Goal: Transaction & Acquisition: Subscribe to service/newsletter

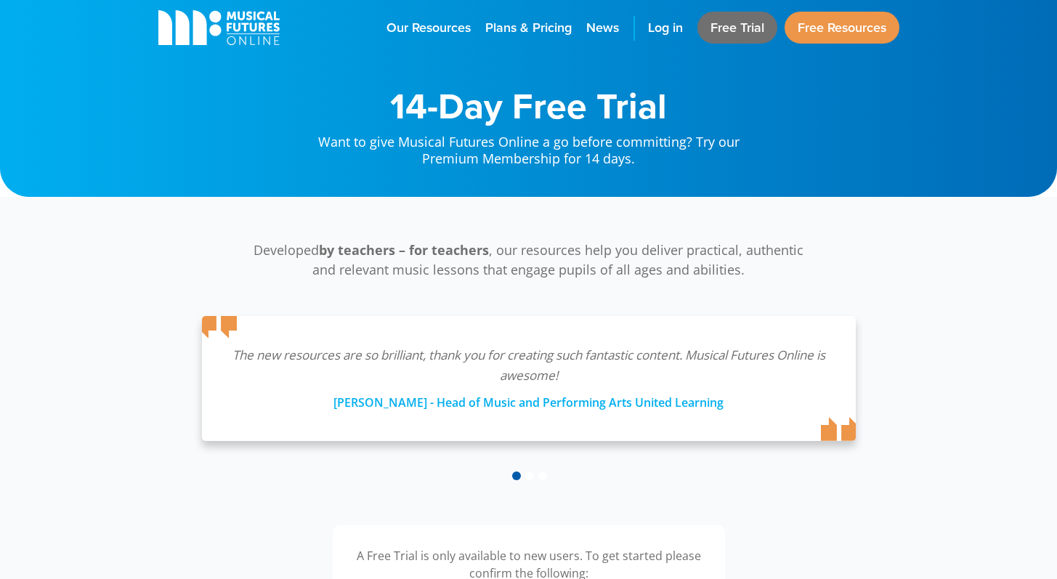
click at [730, 29] on link "Free Trial" at bounding box center [737, 28] width 80 height 32
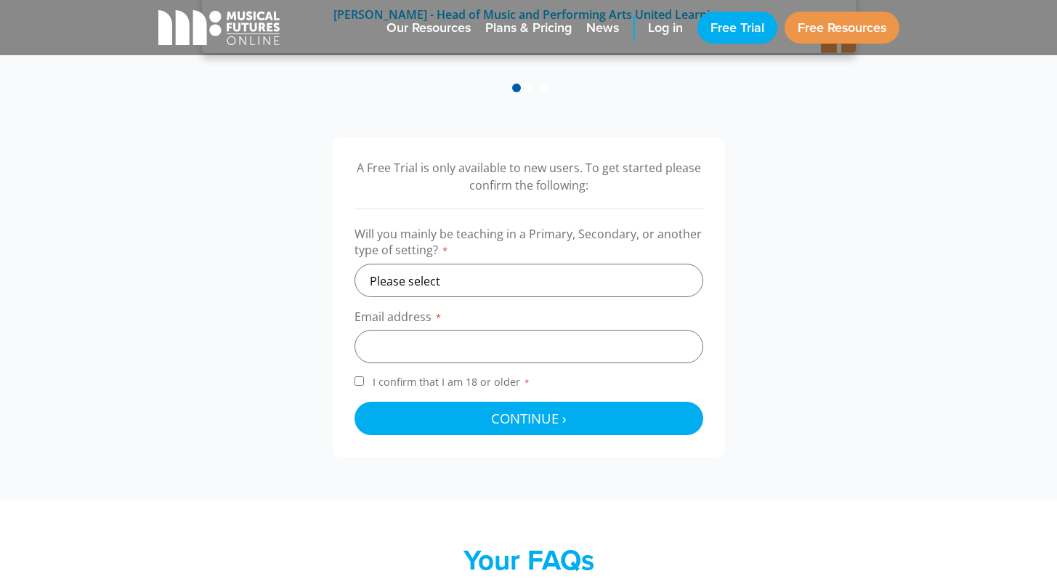
scroll to position [389, 0]
click at [511, 267] on select "Please select Primary Secondary Other" at bounding box center [529, 279] width 349 height 33
select select "secondary"
click at [417, 341] on input "email" at bounding box center [529, 345] width 349 height 33
type input "bedwards@northallerton-alt.uk"
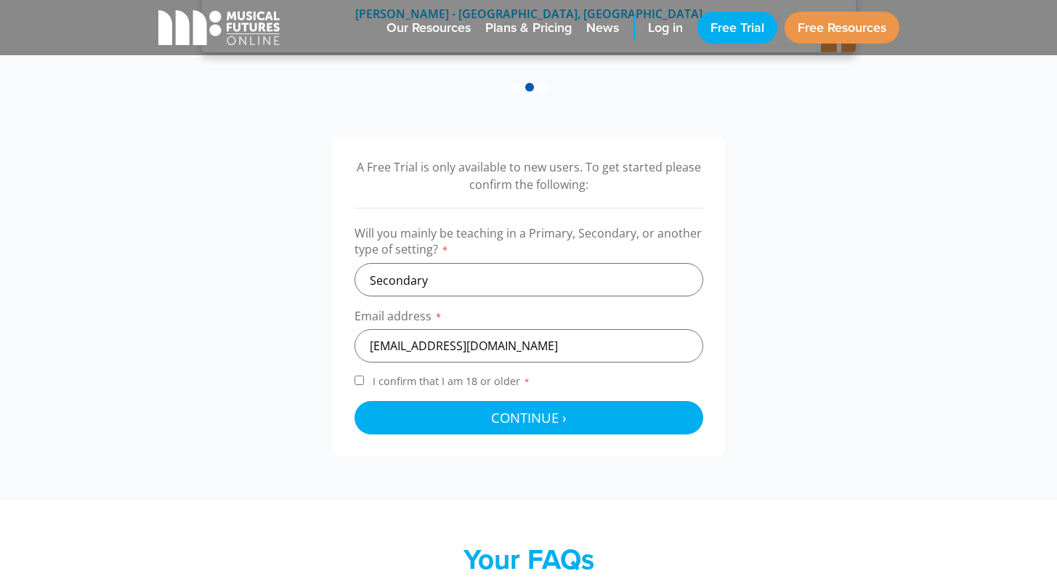
click at [402, 377] on span "I confirm that I am 18 or older *" at bounding box center [451, 381] width 163 height 14
click at [364, 377] on input "I confirm that I am 18 or older *" at bounding box center [359, 380] width 9 height 9
checkbox input "true"
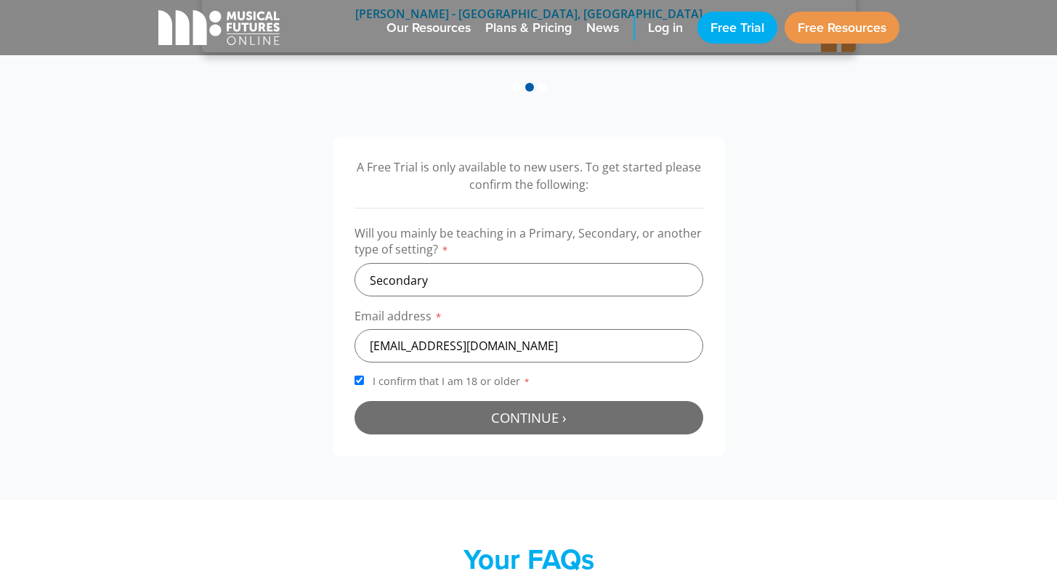
click at [423, 411] on button "Continue › Checking your details..." at bounding box center [529, 417] width 349 height 33
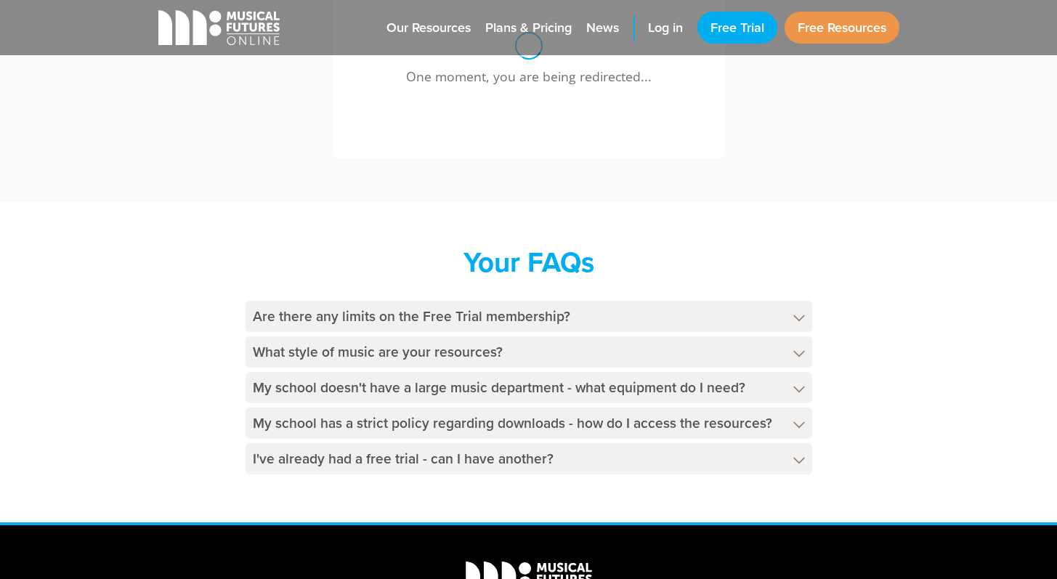
scroll to position [597, 0]
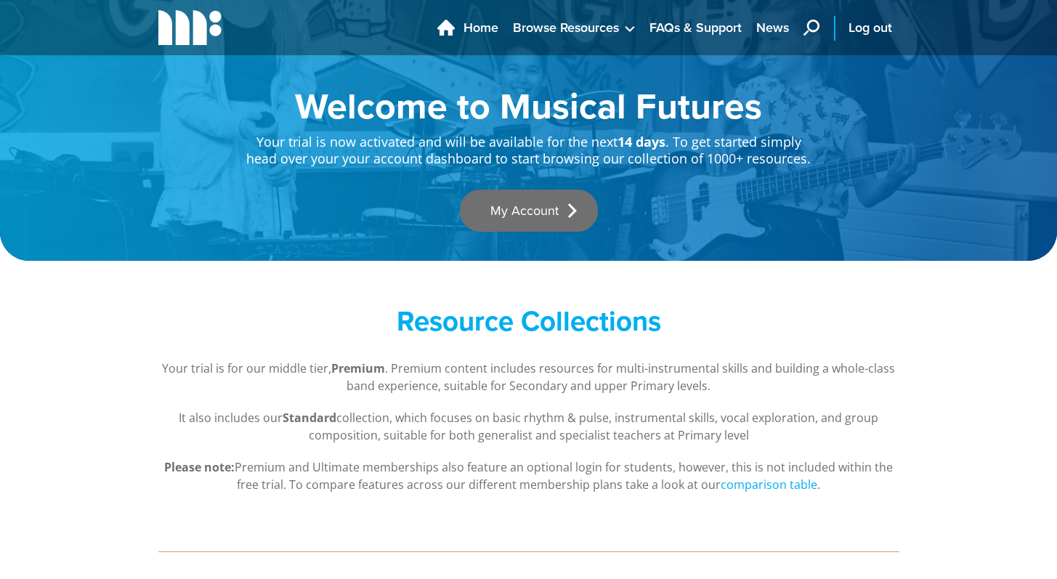
click at [547, 224] on link "My Account" at bounding box center [529, 211] width 138 height 42
click at [527, 212] on link "My Account" at bounding box center [529, 211] width 138 height 42
